Goal: Transaction & Acquisition: Purchase product/service

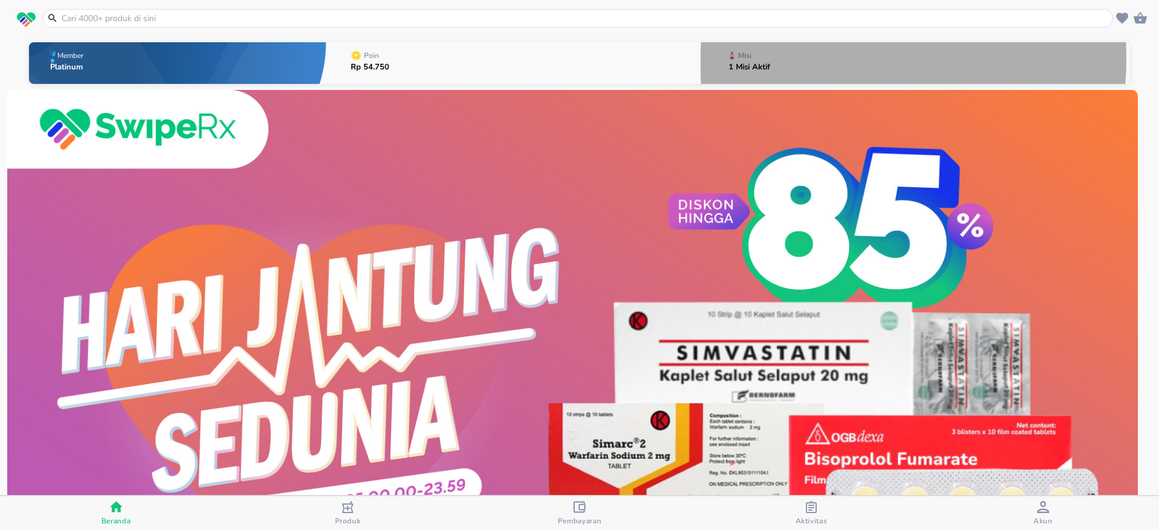
click at [784, 58] on button "Misi 1 Misi Aktif" at bounding box center [915, 63] width 429 height 48
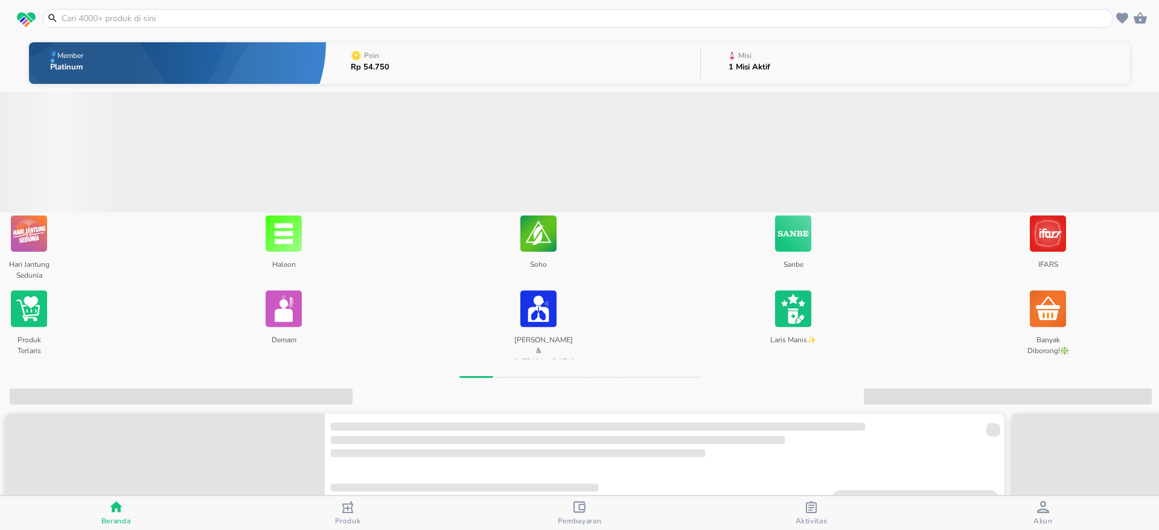
click at [460, 19] on input "text" at bounding box center [585, 18] width 1050 height 13
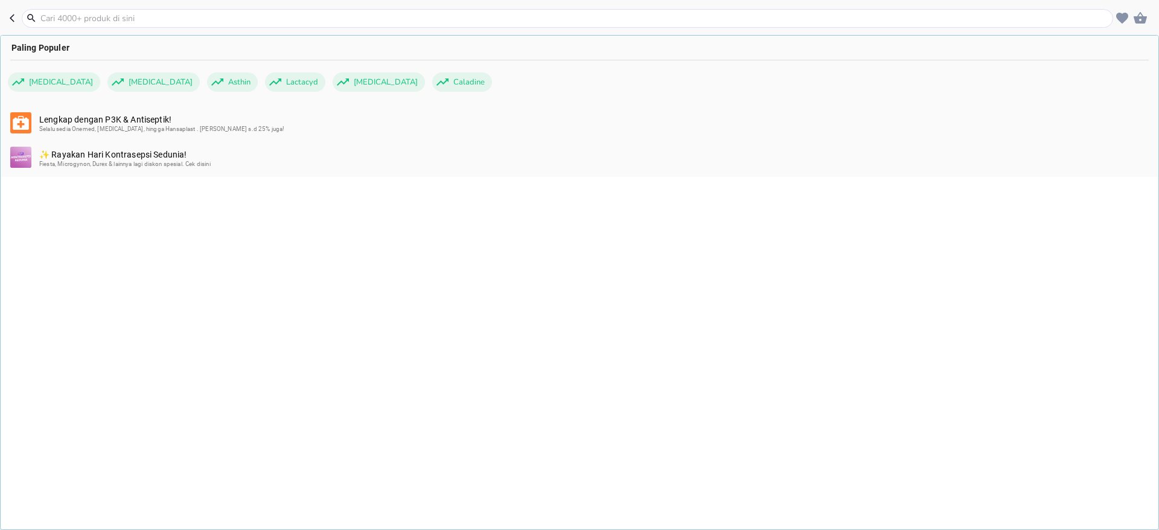
paste input "PHARMATON GO"
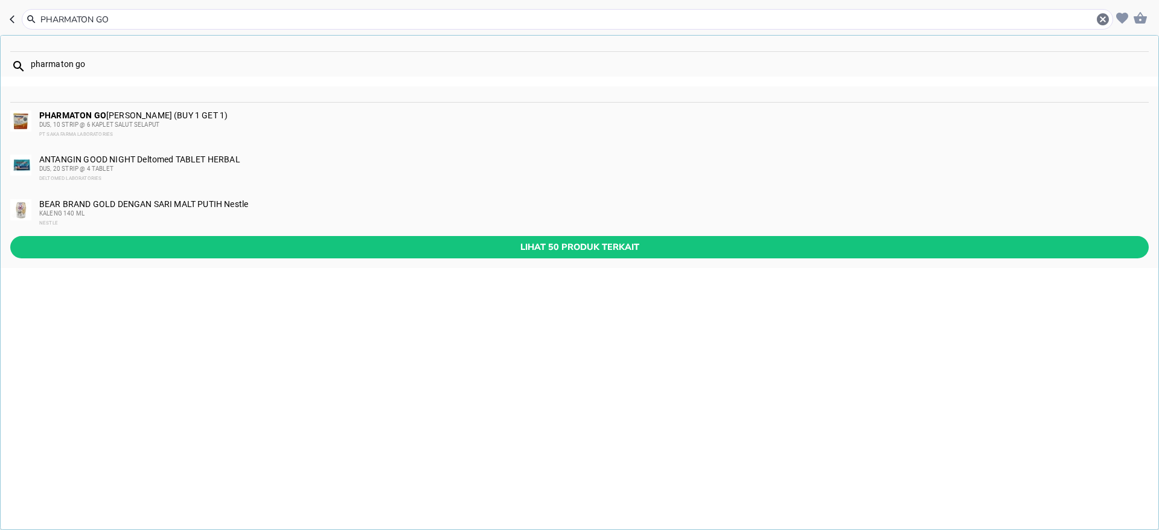
type input "PHARMATON GO"
click at [305, 120] on div "DUS, 10 STRIP @ 6 KAPLET SALUT SELAPUT" at bounding box center [593, 125] width 1108 height 10
